Goal: Task Accomplishment & Management: Manage account settings

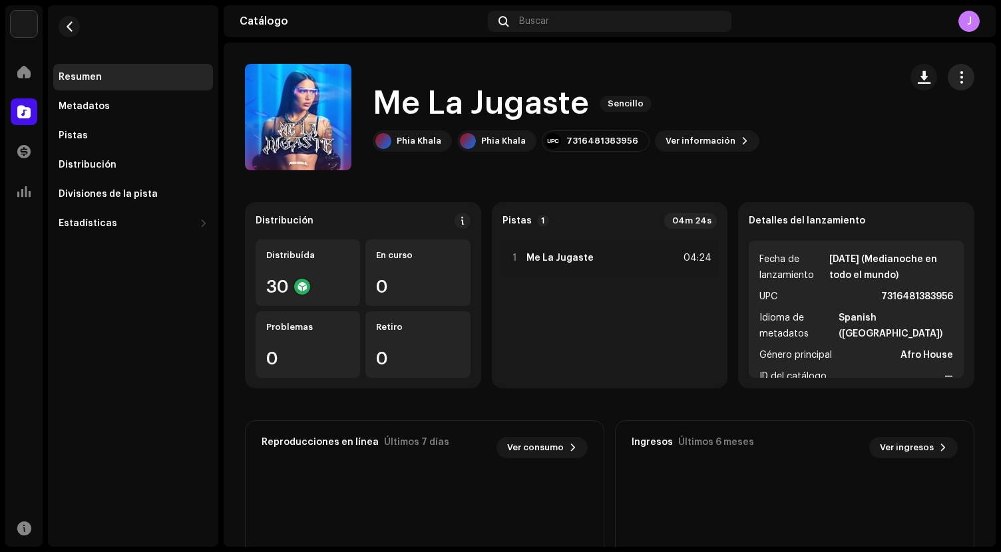
click at [955, 81] on span "button" at bounding box center [961, 77] width 13 height 11
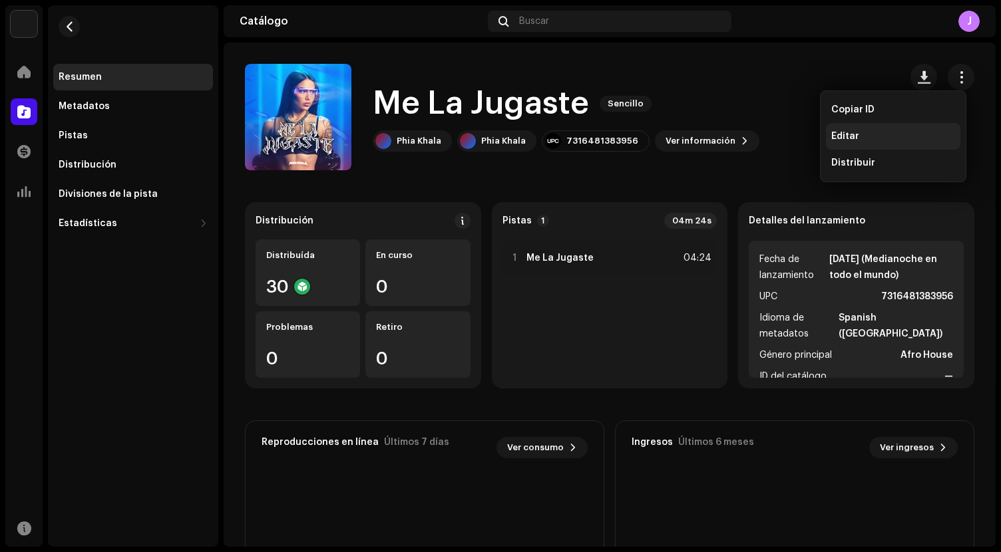
click at [847, 138] on span "Editar" at bounding box center [845, 136] width 28 height 11
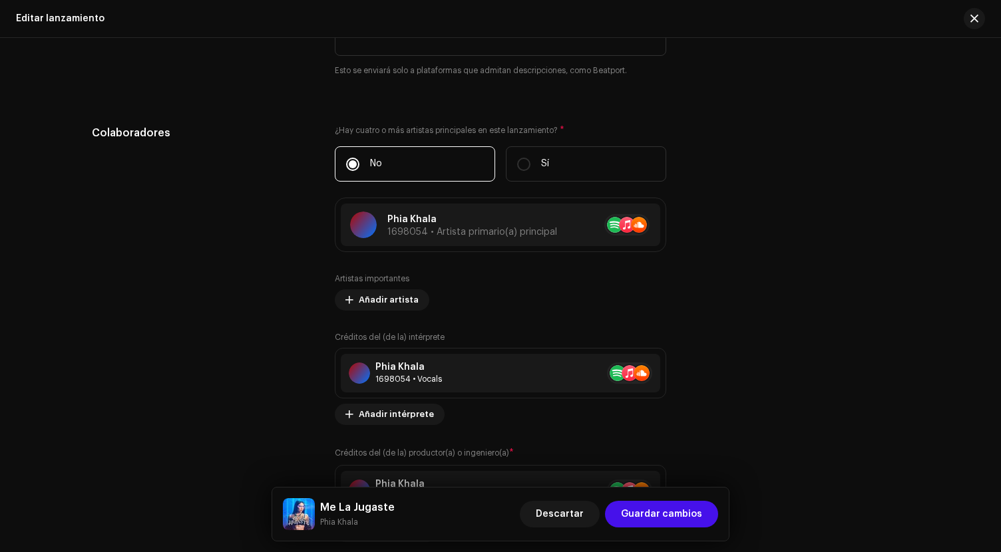
scroll to position [1347, 0]
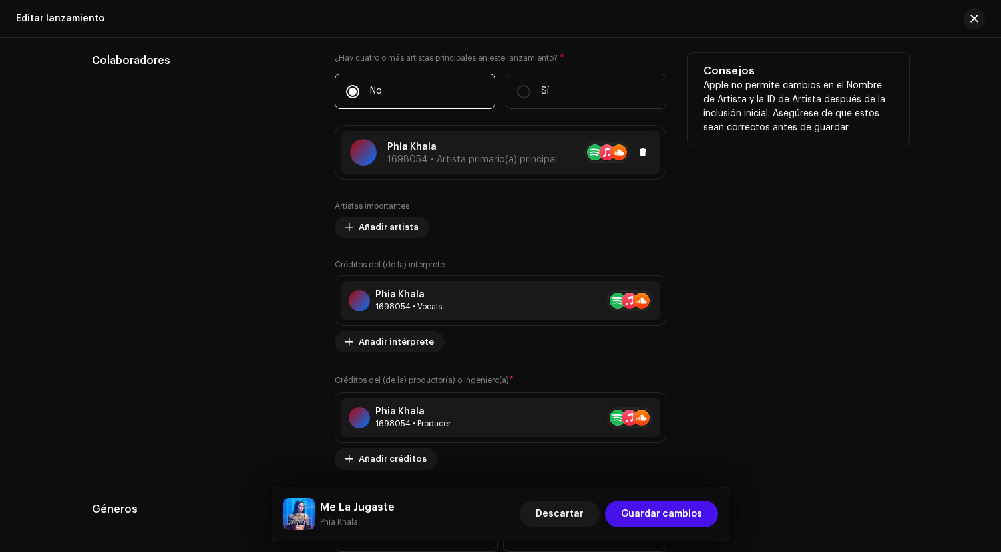
click at [519, 142] on p "Phia Khala" at bounding box center [472, 147] width 170 height 14
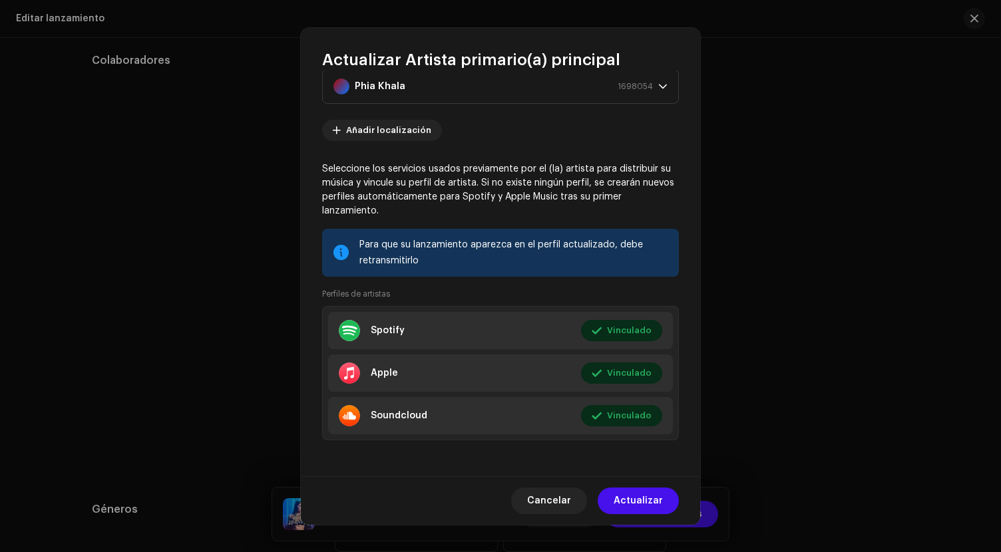
scroll to position [40, 0]
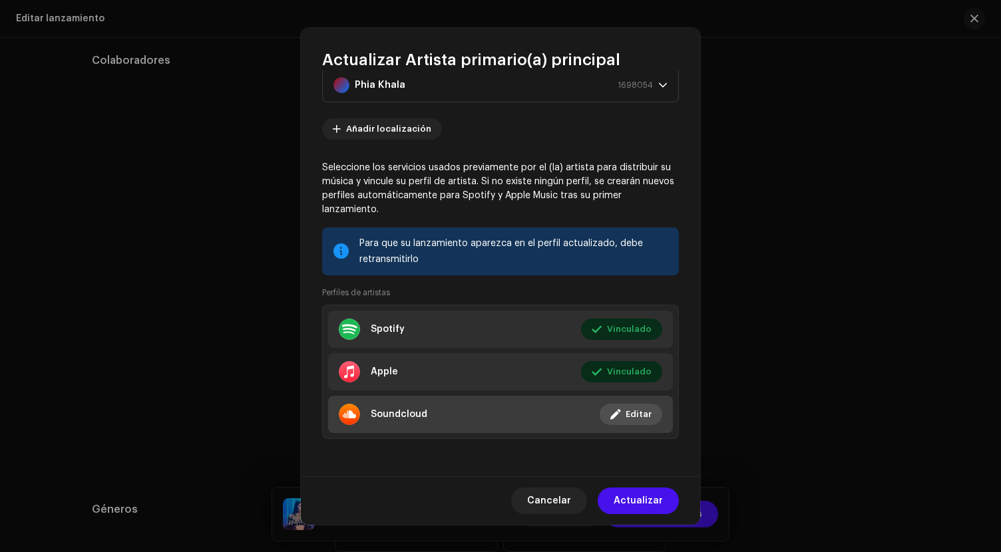
click at [398, 413] on div "Soundcloud" at bounding box center [399, 414] width 57 height 11
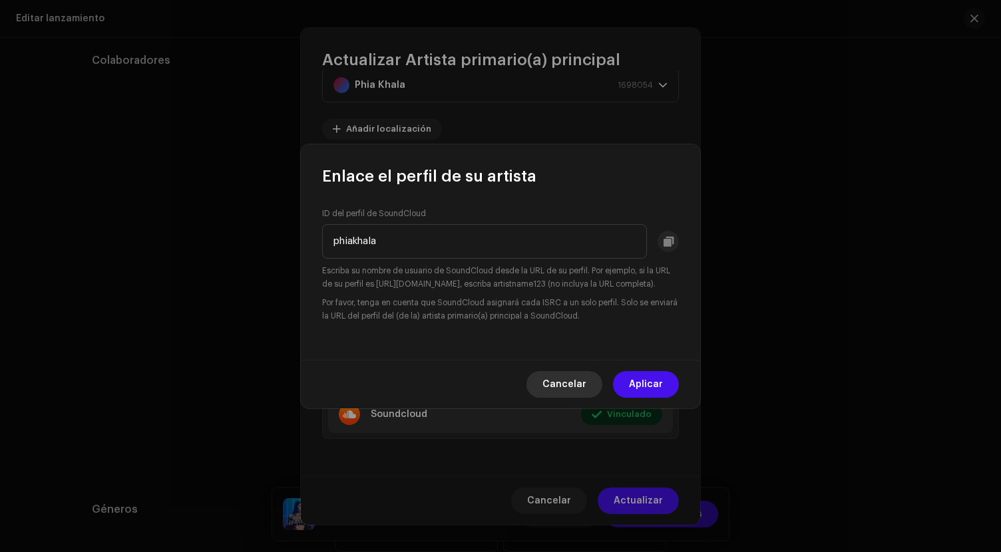
click at [563, 382] on span "Cancelar" at bounding box center [564, 384] width 44 height 27
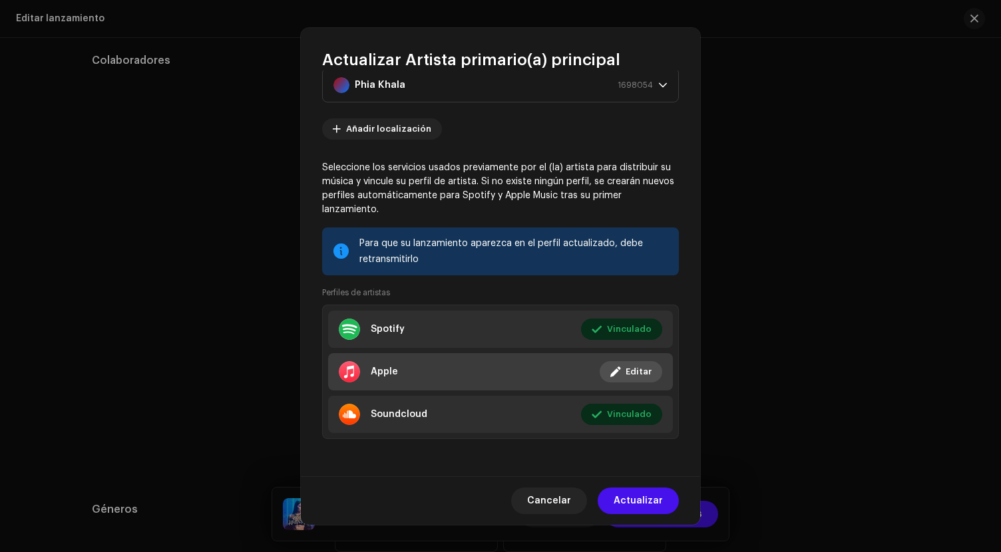
click at [412, 373] on li "Apple Vinculado Editar" at bounding box center [500, 371] width 345 height 37
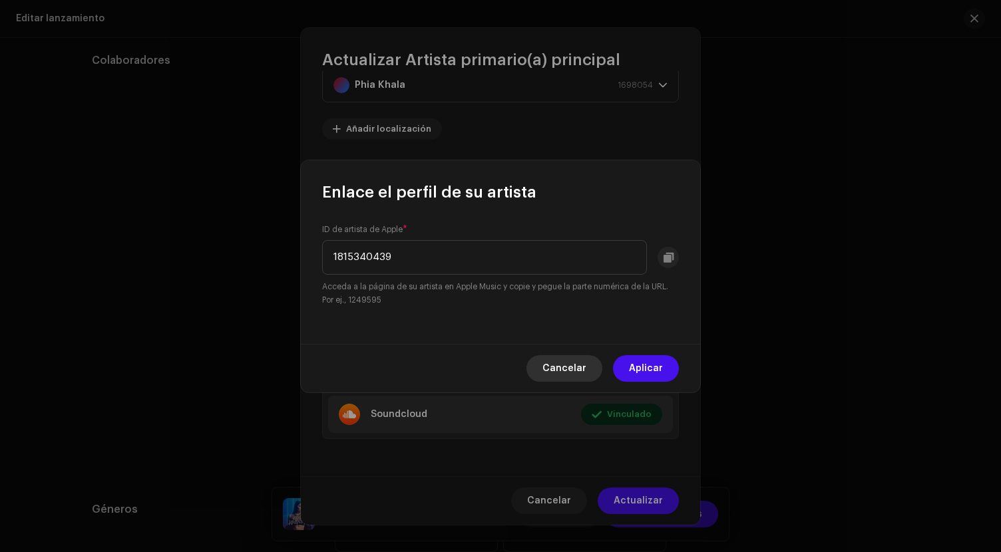
click at [589, 375] on button "Cancelar" at bounding box center [564, 368] width 76 height 27
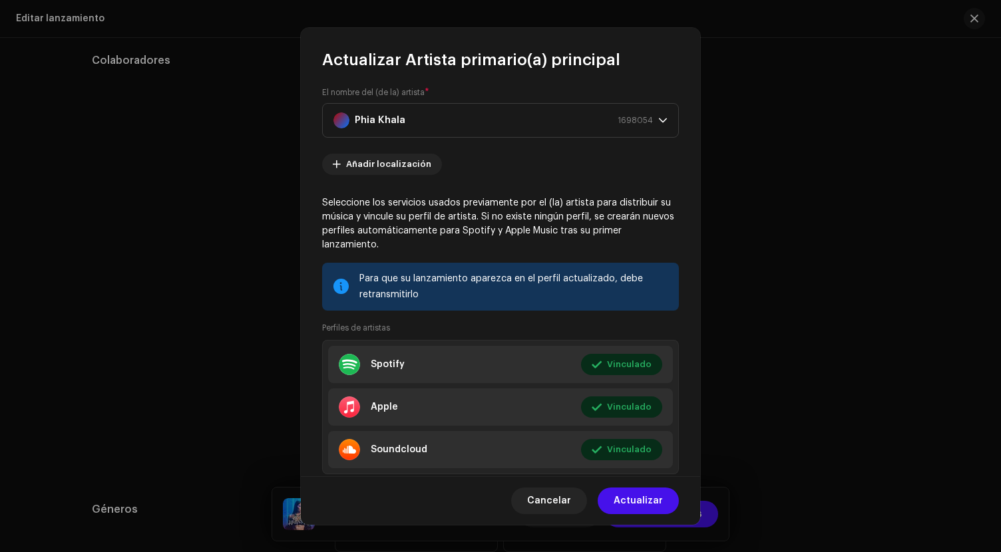
scroll to position [4, 0]
click at [540, 502] on span "Cancelar" at bounding box center [549, 501] width 44 height 27
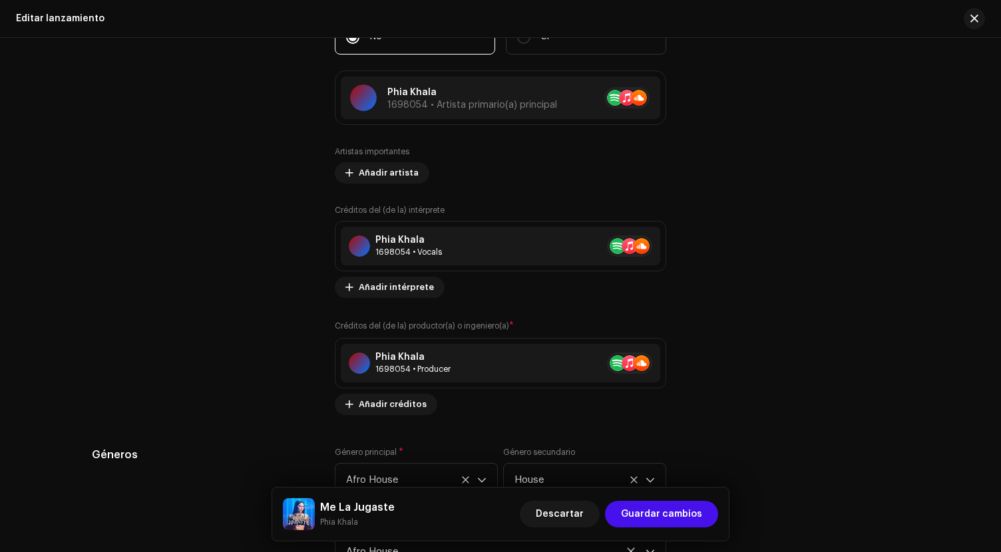
scroll to position [1459, 0]
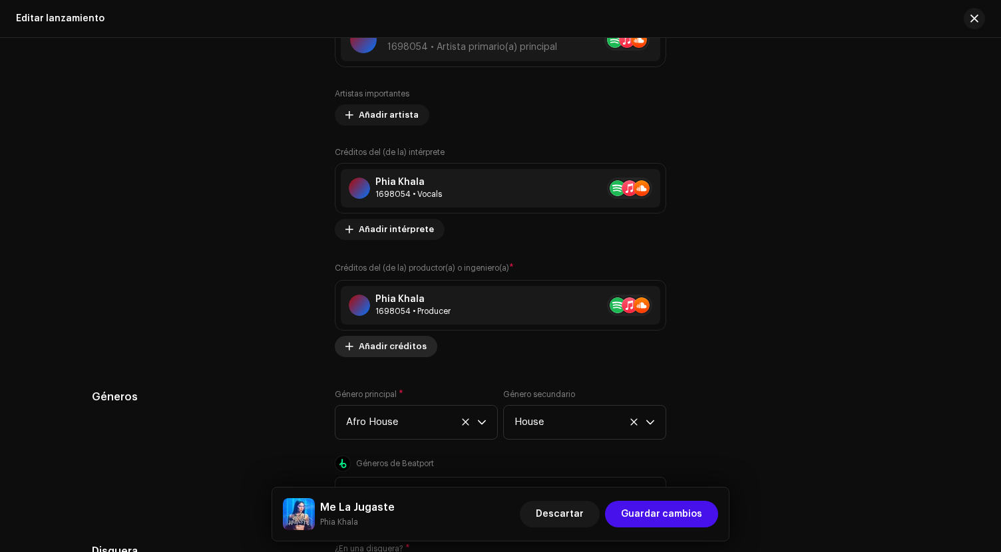
click at [394, 351] on span "Añadir créditos" at bounding box center [393, 346] width 68 height 27
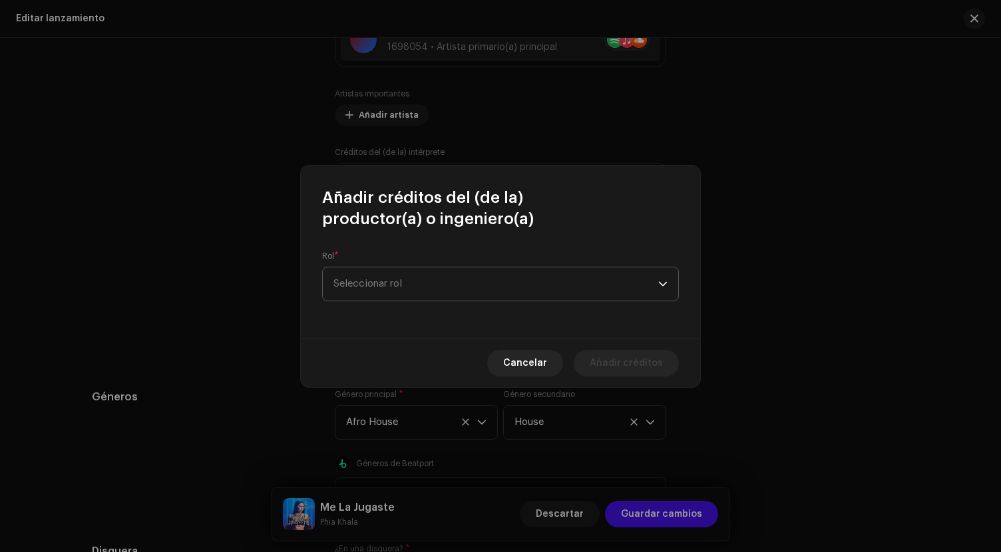
click at [439, 287] on span "Seleccionar rol" at bounding box center [495, 283] width 325 height 33
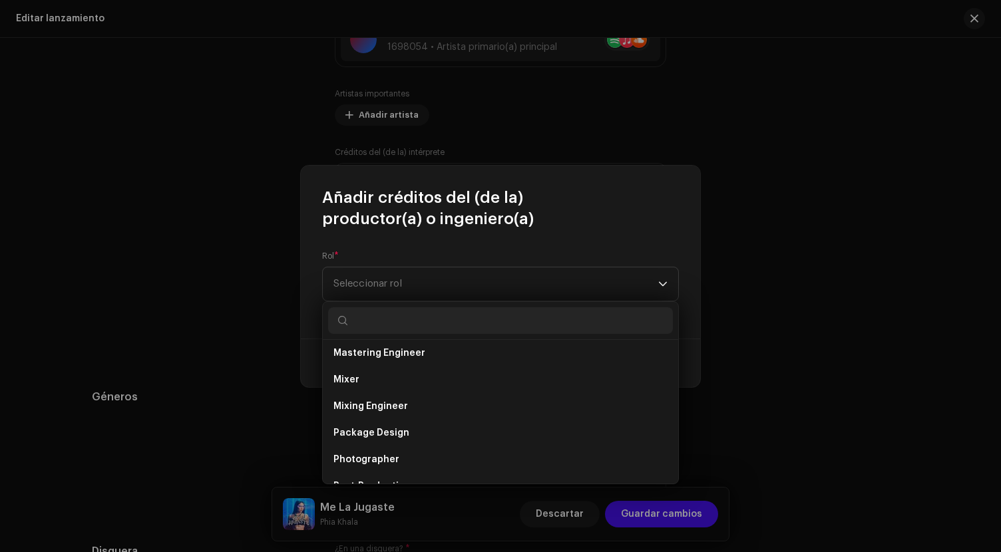
scroll to position [0, 0]
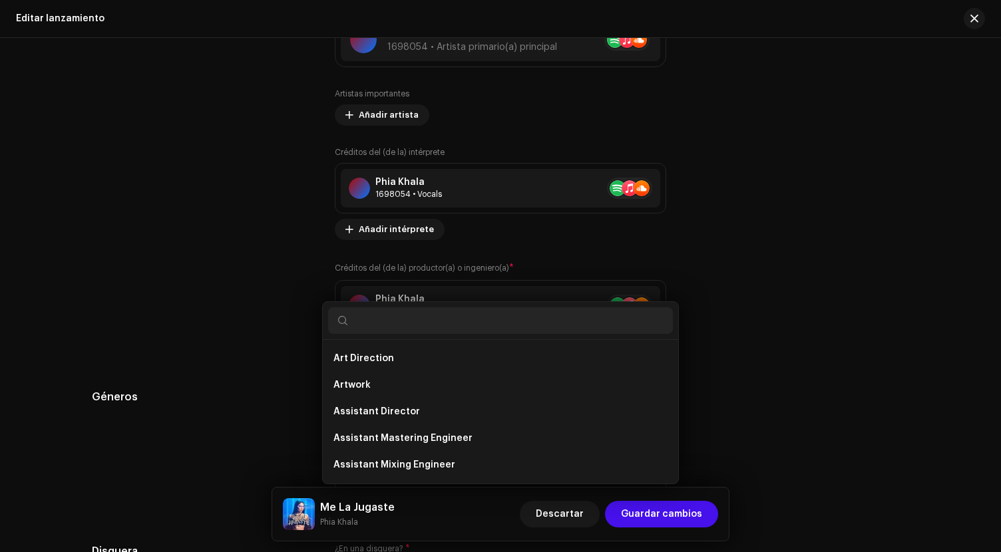
click at [777, 371] on div "Añadir créditos del (de la) productor(a) o ingeniero(a) Rol * Seleccionar rol C…" at bounding box center [500, 276] width 1001 height 552
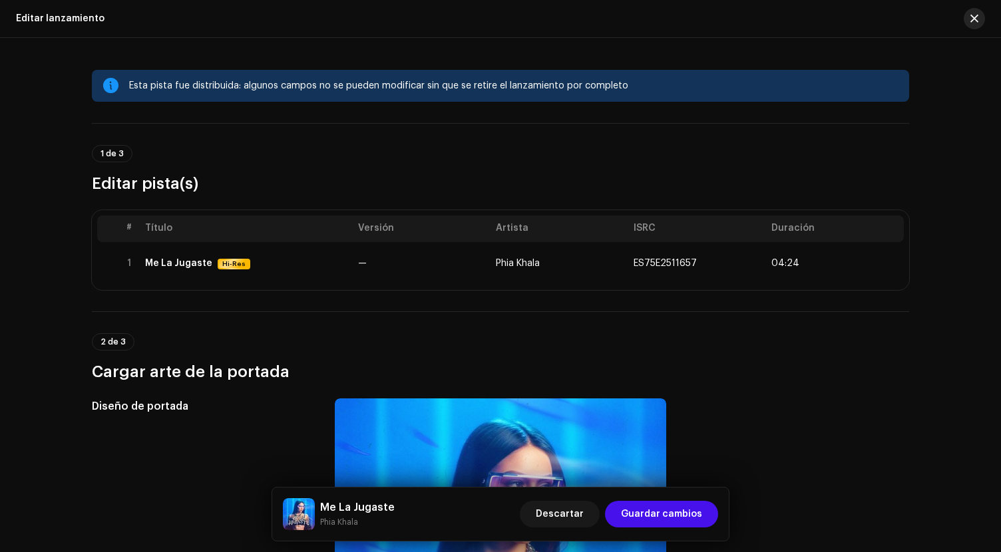
click at [977, 23] on span "button" at bounding box center [974, 18] width 8 height 11
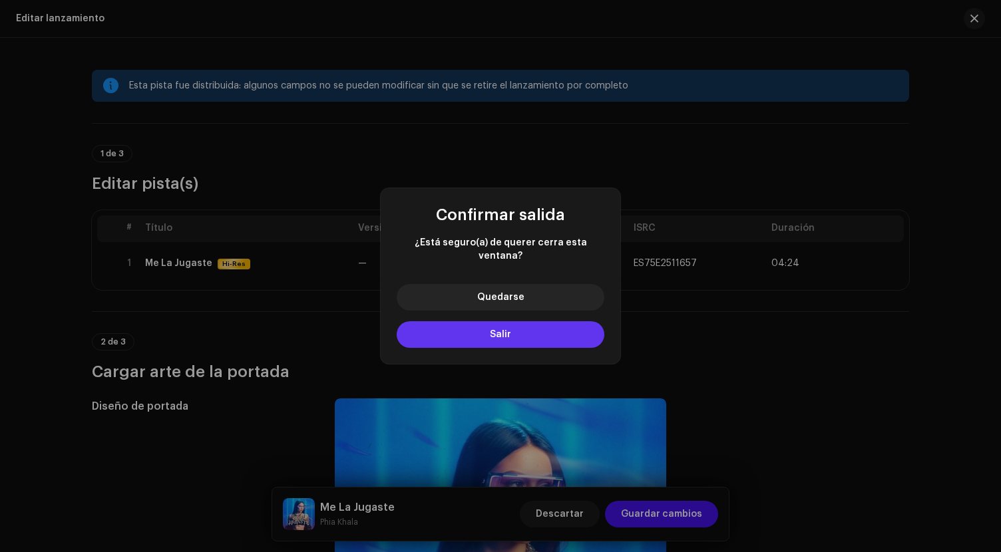
click at [517, 335] on button "Salir" at bounding box center [501, 334] width 208 height 27
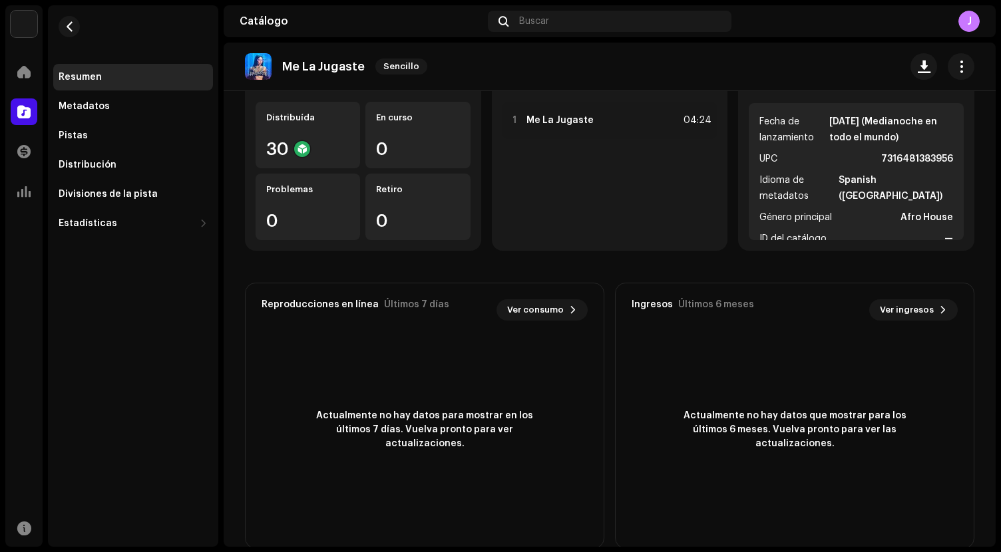
scroll to position [138, 0]
click at [311, 156] on div "30" at bounding box center [307, 148] width 83 height 17
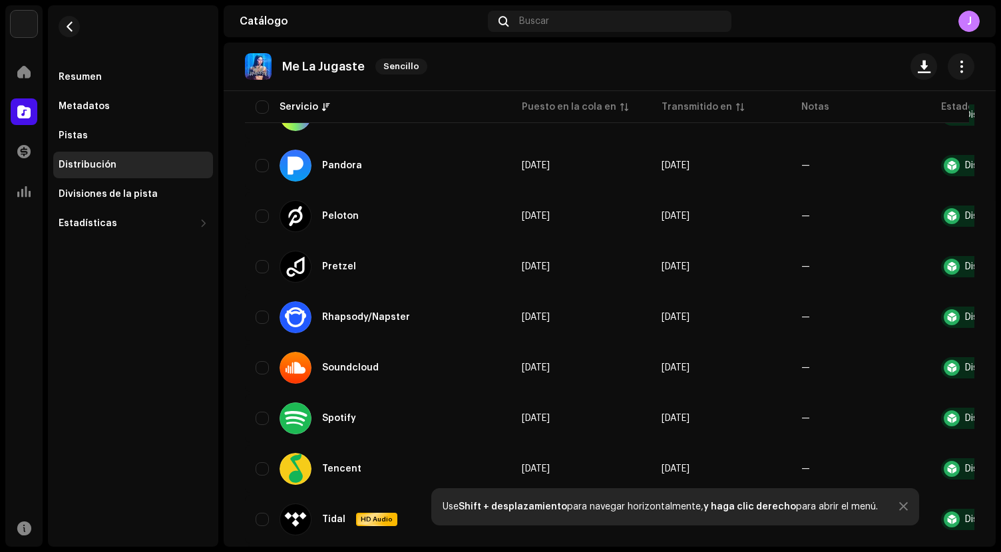
scroll to position [1033, 0]
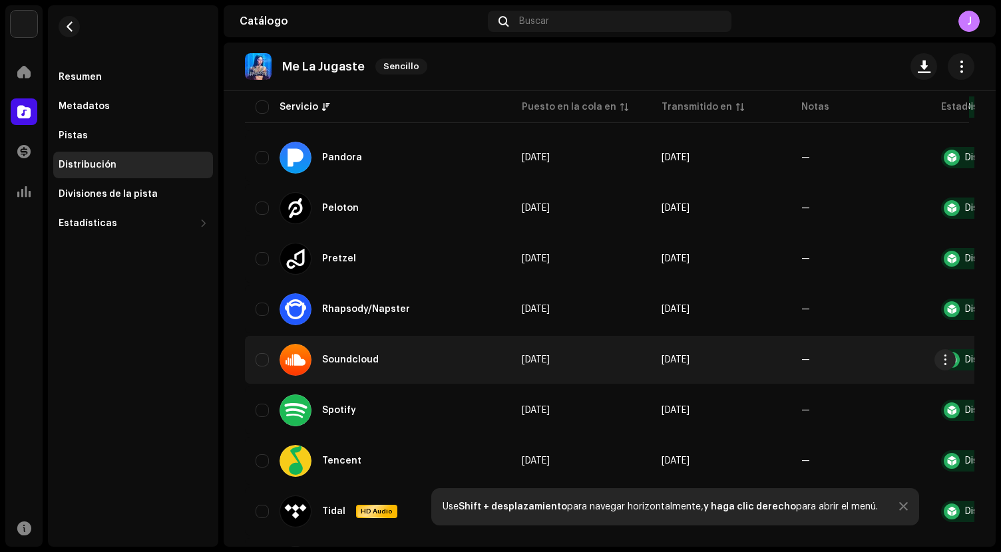
click at [428, 361] on div "Soundcloud" at bounding box center [377, 360] width 245 height 32
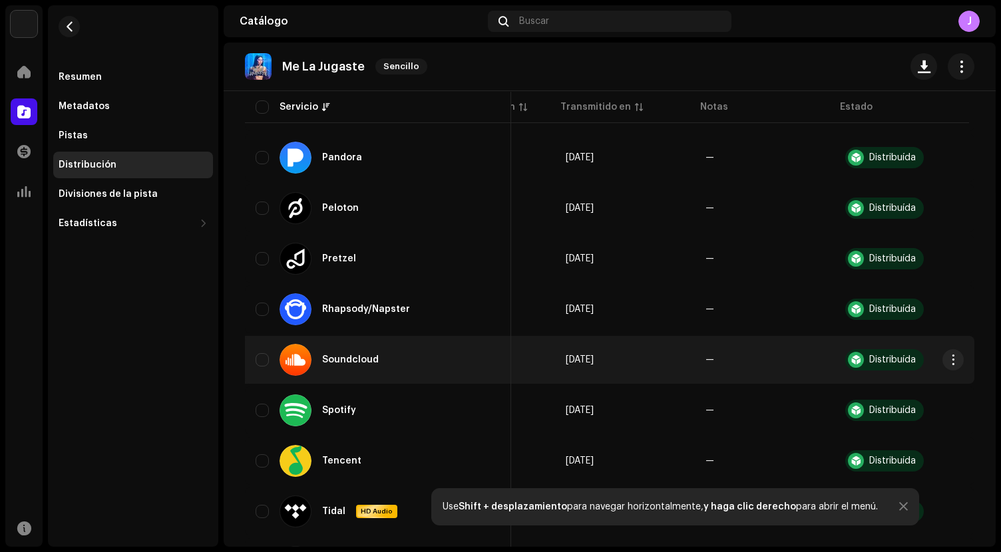
click at [883, 359] on div "Distribuída" at bounding box center [892, 359] width 47 height 9
click at [949, 357] on span "button" at bounding box center [953, 360] width 10 height 11
click at [402, 363] on div "Soundcloud" at bounding box center [377, 360] width 245 height 32
click at [377, 360] on div "Soundcloud" at bounding box center [334, 360] width 110 height 32
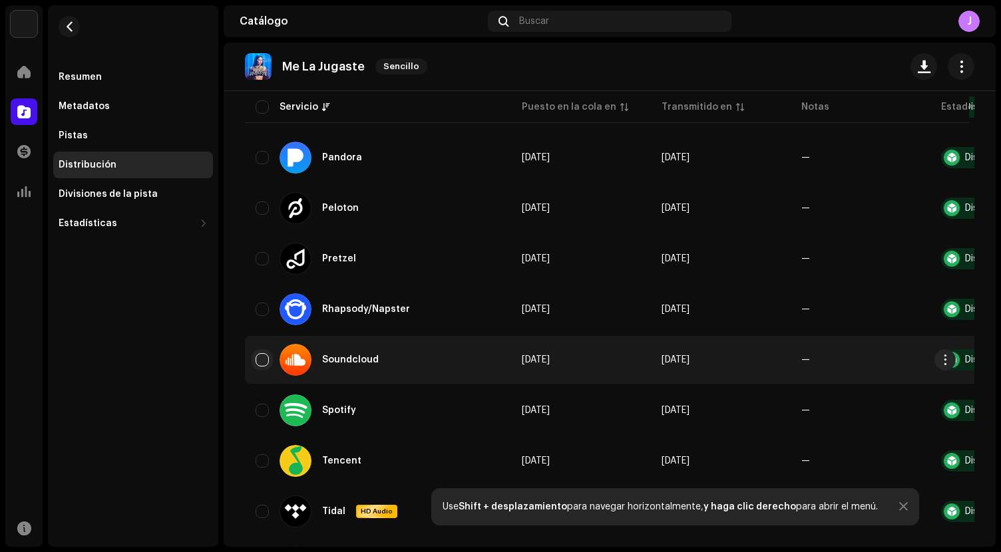
click at [258, 356] on input "checkbox" at bounding box center [261, 359] width 13 height 13
click at [260, 359] on input "Row Selected" at bounding box center [261, 359] width 13 height 13
checkbox input "false"
